Goal: Task Accomplishment & Management: Use online tool/utility

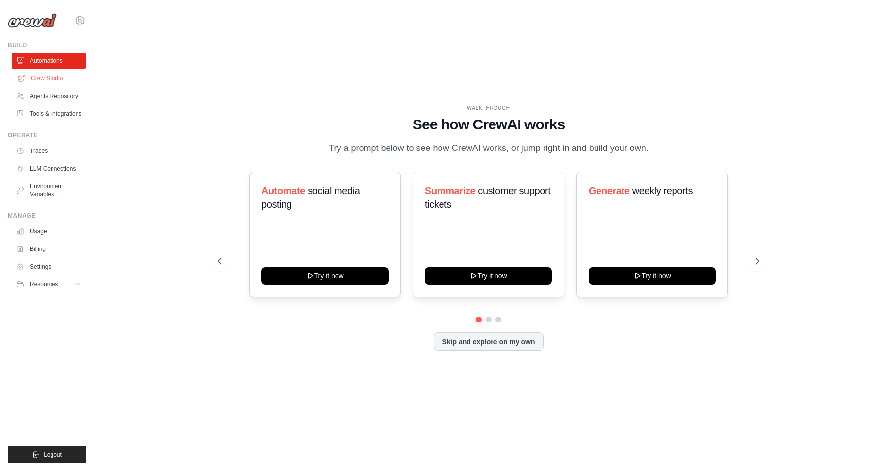
click at [62, 79] on link "Crew Studio" at bounding box center [50, 79] width 74 height 16
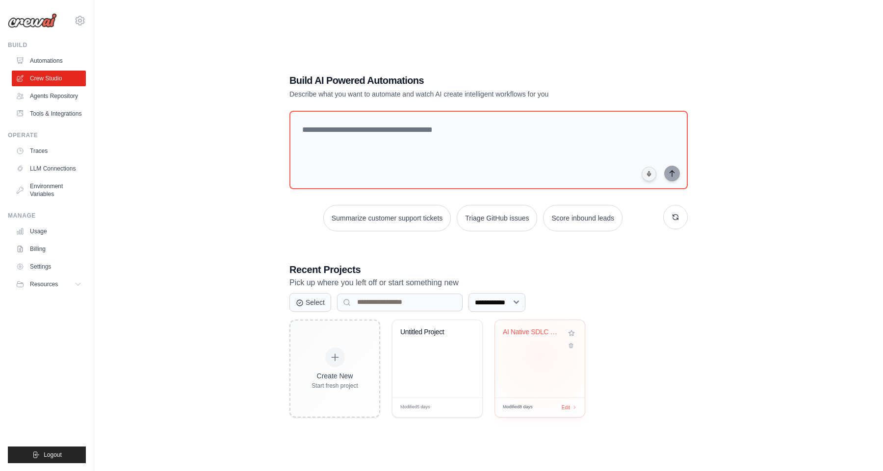
click at [540, 355] on div "AI Native SDLC - Engineering Team F..." at bounding box center [540, 358] width 90 height 77
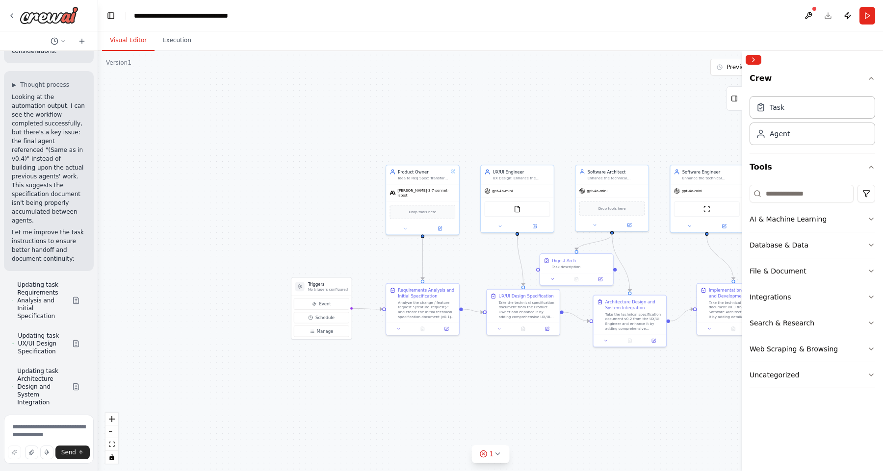
scroll to position [6132, 0]
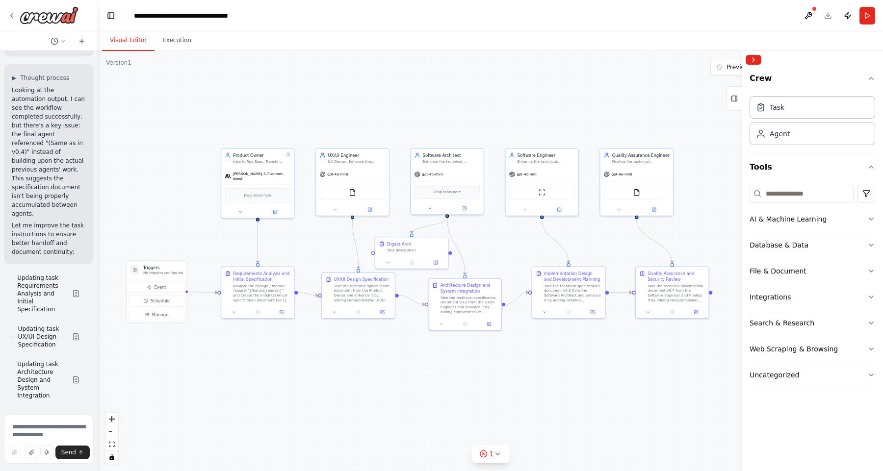
drag, startPoint x: 490, startPoint y: 267, endPoint x: 323, endPoint y: 243, distance: 169.5
click at [322, 242] on div ".deletable-edge-delete-btn { width: 20px; height: 20px; border: 0px solid #ffff…" at bounding box center [490, 261] width 784 height 420
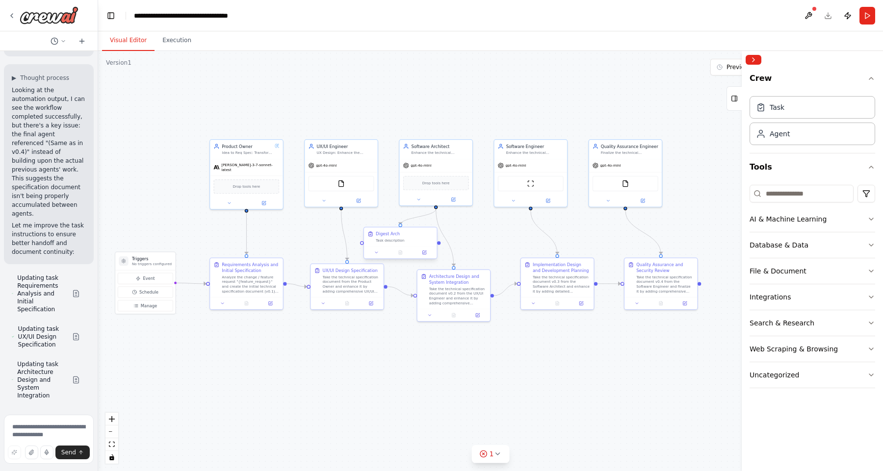
click at [414, 243] on div "Digest Arch Task description" at bounding box center [400, 237] width 73 height 19
click at [428, 216] on icon at bounding box center [429, 218] width 4 height 5
click at [429, 218] on icon at bounding box center [429, 218] width 4 height 5
click at [167, 174] on div ".deletable-edge-delete-btn { width: 20px; height: 20px; border: 0px solid #ffff…" at bounding box center [490, 261] width 784 height 420
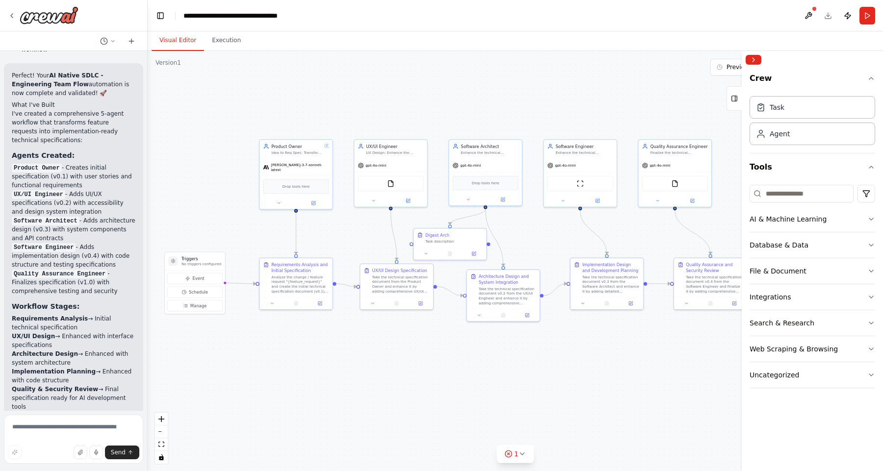
scroll to position [3142, 0]
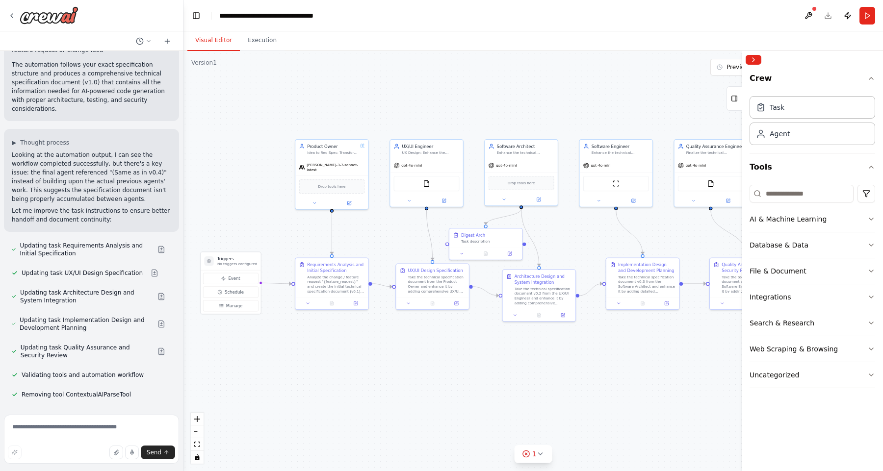
drag, startPoint x: 96, startPoint y: 208, endPoint x: 183, endPoint y: 208, distance: 87.3
click at [183, 208] on div "AI Native SDLC - Software Engineering Team Flow Definition This flow orchestrat…" at bounding box center [441, 235] width 883 height 471
click at [493, 232] on div "Digest Arch" at bounding box center [488, 234] width 57 height 6
click at [512, 218] on icon at bounding box center [514, 218] width 6 height 6
click at [483, 219] on button "Confirm" at bounding box center [485, 218] width 35 height 12
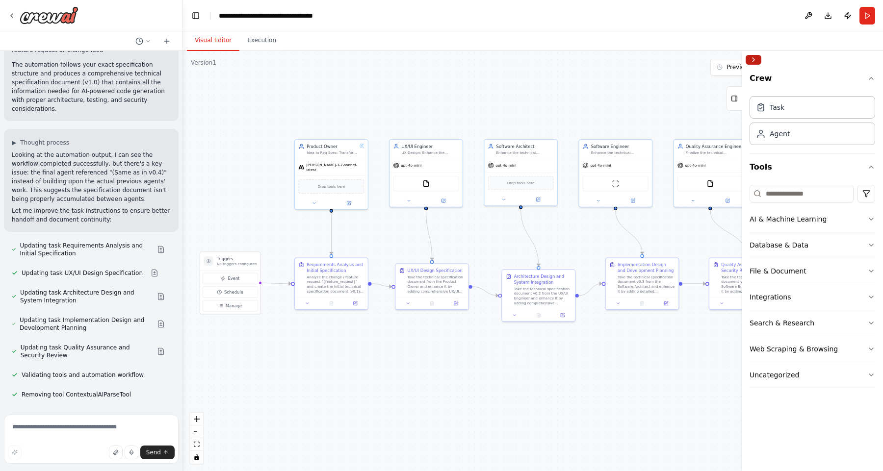
click at [752, 60] on button "Collapse right sidebar" at bounding box center [753, 60] width 16 height 10
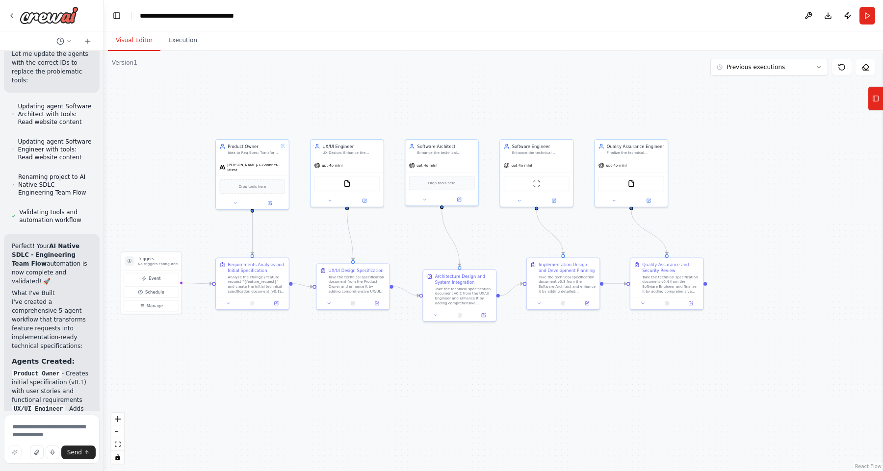
scroll to position [5730, 0]
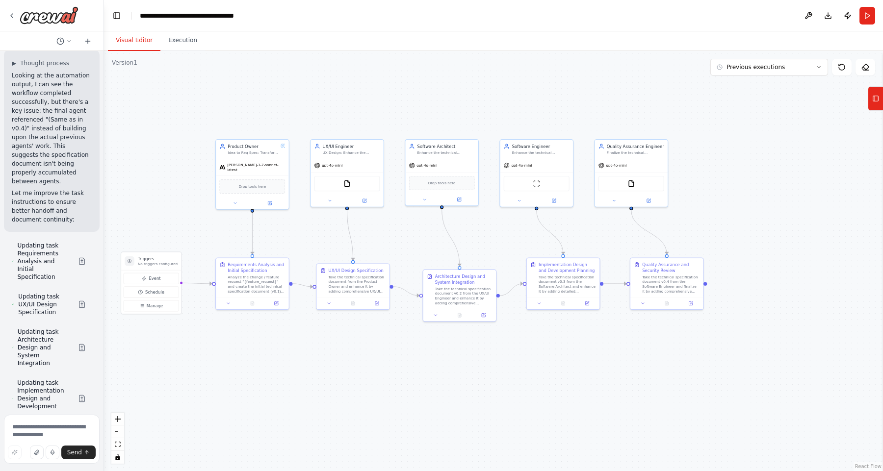
drag, startPoint x: 180, startPoint y: 105, endPoint x: 64, endPoint y: 119, distance: 117.0
click at [64, 119] on div "AI Native SDLC - Software Engineering Team Flow Definition This flow orchestrat…" at bounding box center [52, 235] width 104 height 471
drag, startPoint x: 447, startPoint y: 287, endPoint x: 448, endPoint y: 281, distance: 6.5
click at [448, 281] on div "Take the technical specification document v0.2 from the UX/UI Engineer and enha…" at bounding box center [463, 288] width 57 height 19
drag, startPoint x: 544, startPoint y: 279, endPoint x: 545, endPoint y: 284, distance: 4.9
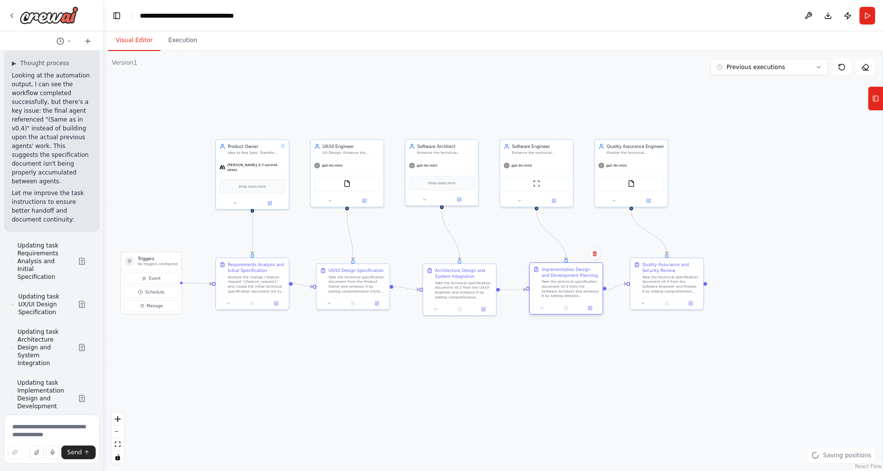
click at [545, 284] on div "Take the technical specification document v0.3 from the Software Architect and …" at bounding box center [569, 288] width 57 height 19
drag, startPoint x: 652, startPoint y: 282, endPoint x: 653, endPoint y: 289, distance: 7.4
click at [653, 289] on div "Take the technical specification document v0.4 from the Software Engineer and f…" at bounding box center [670, 288] width 57 height 19
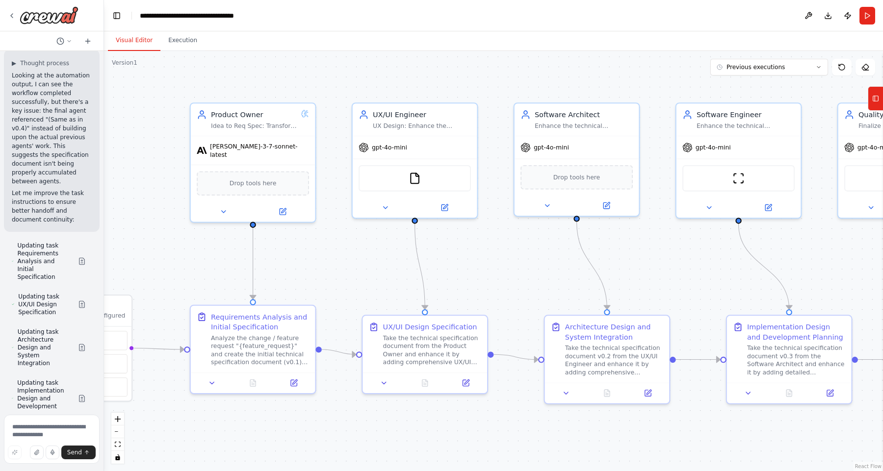
drag, startPoint x: 396, startPoint y: 174, endPoint x: 683, endPoint y: 242, distance: 295.3
click at [685, 244] on div ".deletable-edge-delete-btn { width: 20px; height: 20px; border: 0px solid #ffff…" at bounding box center [493, 261] width 779 height 420
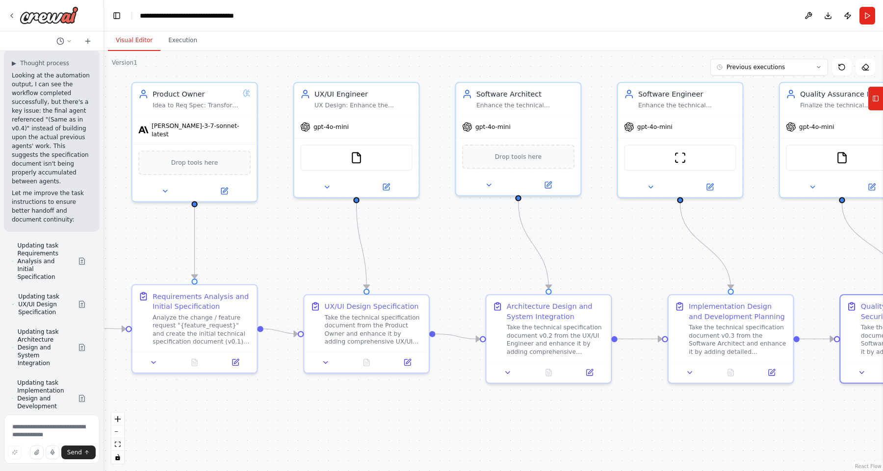
drag, startPoint x: 531, startPoint y: 277, endPoint x: 469, endPoint y: 257, distance: 64.5
click at [469, 257] on div ".deletable-edge-delete-btn { width: 20px; height: 20px; border: 0px solid #ffff…" at bounding box center [493, 261] width 779 height 420
